Goal: Task Accomplishment & Management: Use online tool/utility

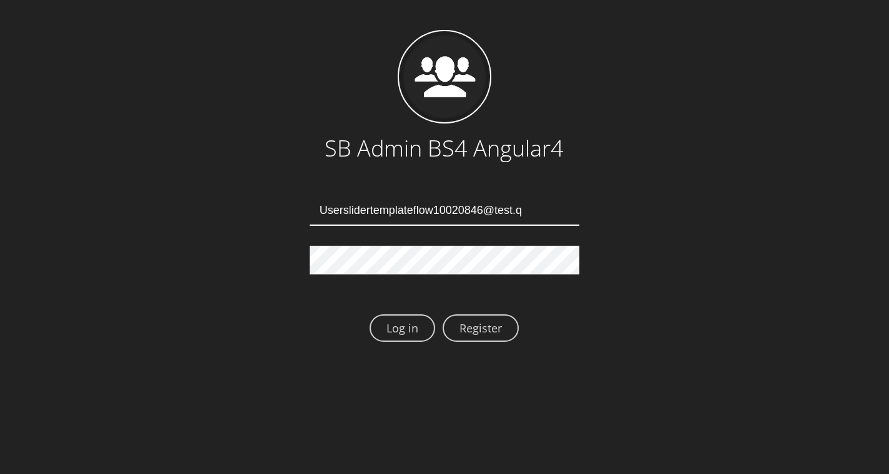
type input "Userslidertemplateflow10020846@test.qa"
type input "Userslidertemplateflow10020850@test.qa"
